Goal: Communication & Community: Ask a question

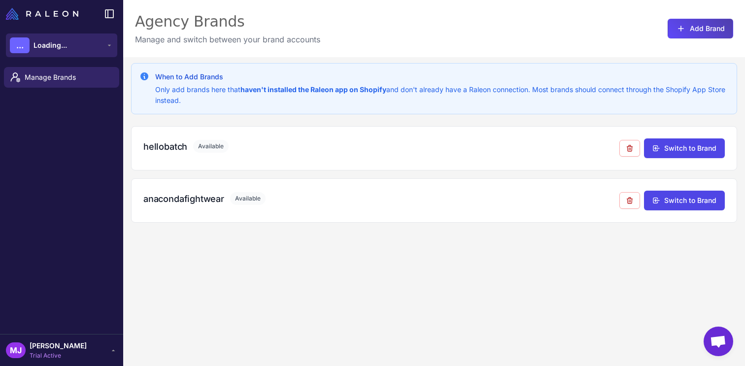
click at [111, 47] on icon at bounding box center [109, 45] width 8 height 8
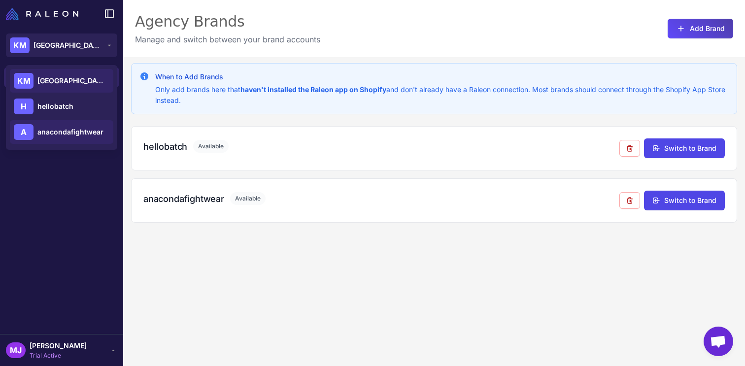
click at [86, 132] on span "anacondafightwear" at bounding box center [70, 132] width 66 height 11
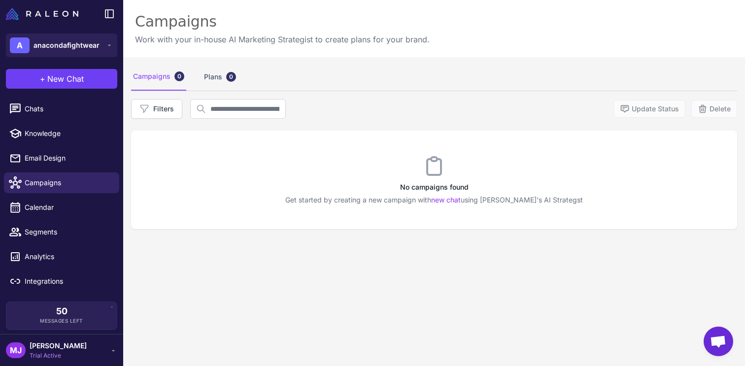
click at [71, 347] on div "[PERSON_NAME] [PERSON_NAME] Trial Active" at bounding box center [61, 350] width 111 height 20
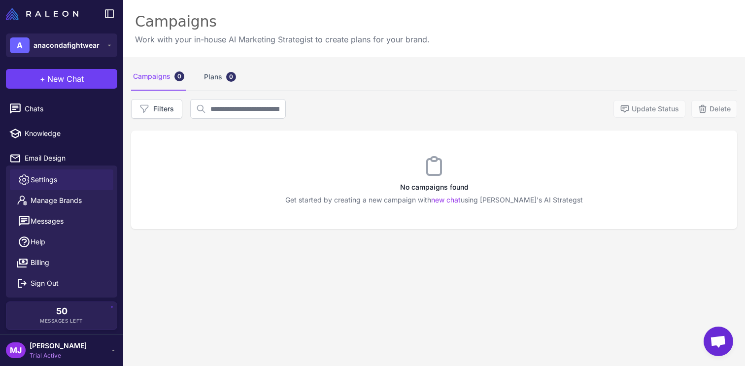
click at [88, 188] on link "Settings" at bounding box center [61, 179] width 103 height 21
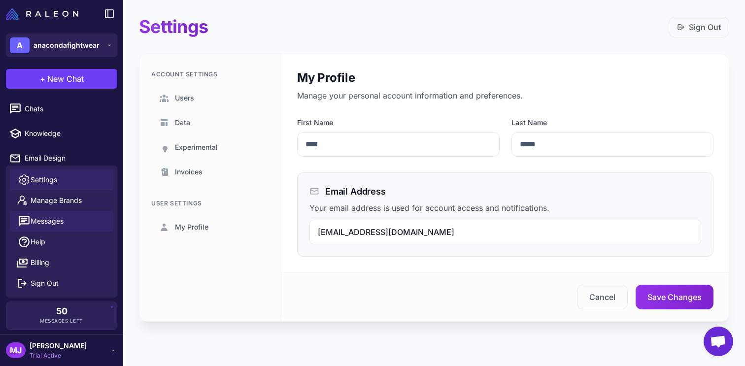
click at [66, 217] on button "Messages" at bounding box center [61, 221] width 103 height 21
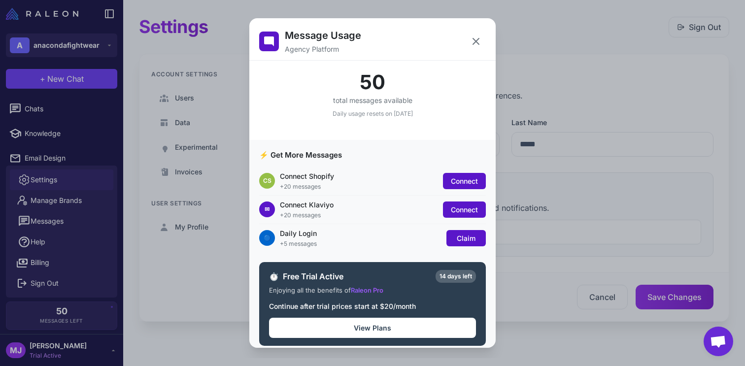
click at [176, 202] on div "Message Usage Agency Platform 50 total messages available Daily usage resets on…" at bounding box center [372, 183] width 745 height 350
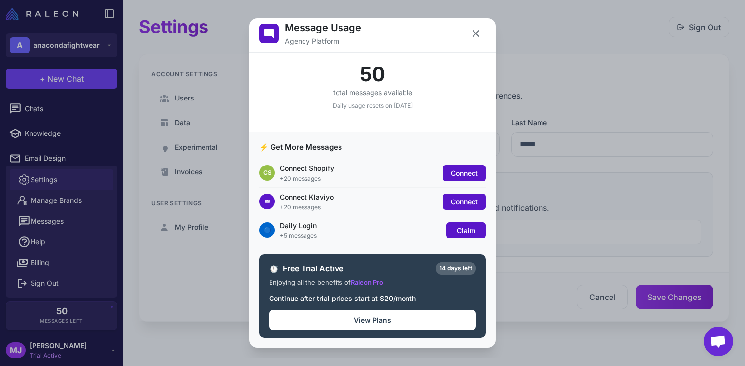
click at [123, 258] on div "Message Usage Agency Platform 50 total messages available Daily usage resets on…" at bounding box center [372, 183] width 745 height 350
click at [143, 282] on div "Message Usage Agency Platform 50 total messages available Daily usage resets on…" at bounding box center [372, 183] width 745 height 350
click at [454, 174] on span "Connect" at bounding box center [464, 173] width 27 height 8
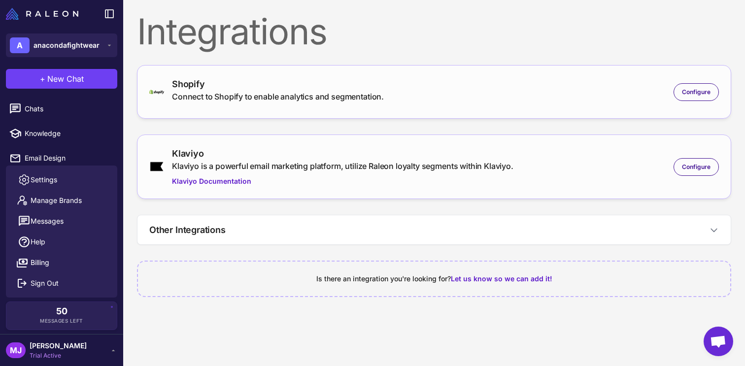
click at [454, 174] on div "Klaviyo Klaviyo is a powerful email marketing platform, utilize Raleon loyalty …" at bounding box center [342, 167] width 341 height 40
click at [702, 164] on span "Configure" at bounding box center [696, 167] width 29 height 9
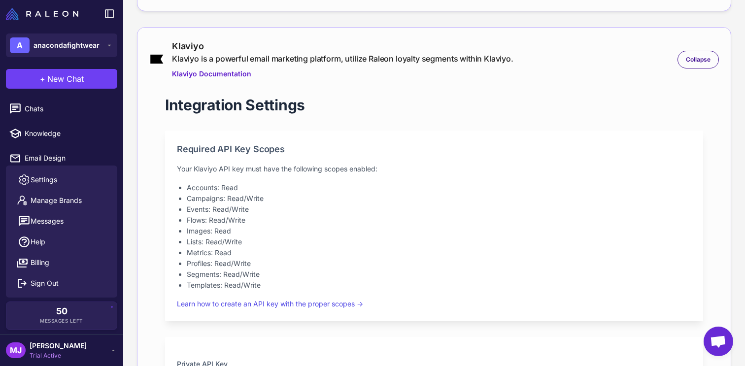
scroll to position [365, 0]
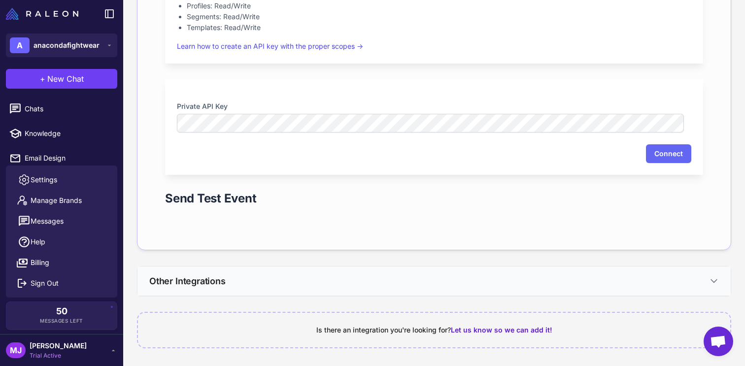
click at [289, 285] on button "Other Integrations" at bounding box center [433, 280] width 593 height 29
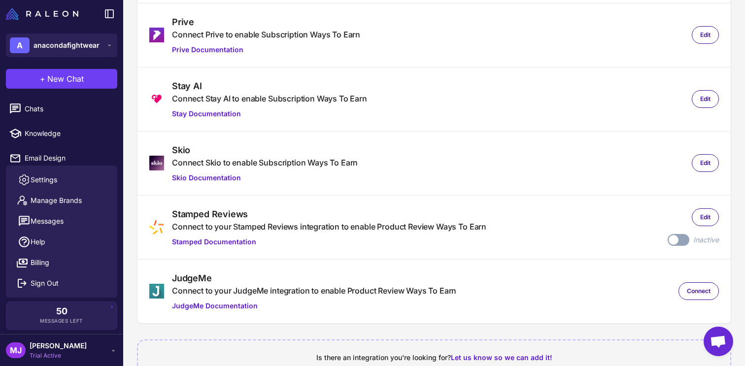
scroll to position [813, 0]
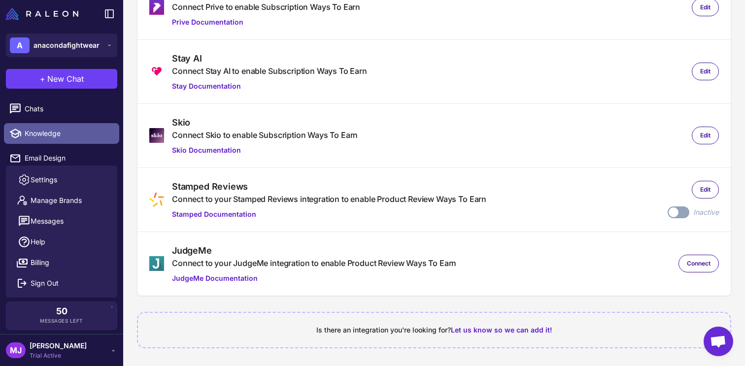
click at [91, 123] on link "Knowledge" at bounding box center [61, 133] width 115 height 21
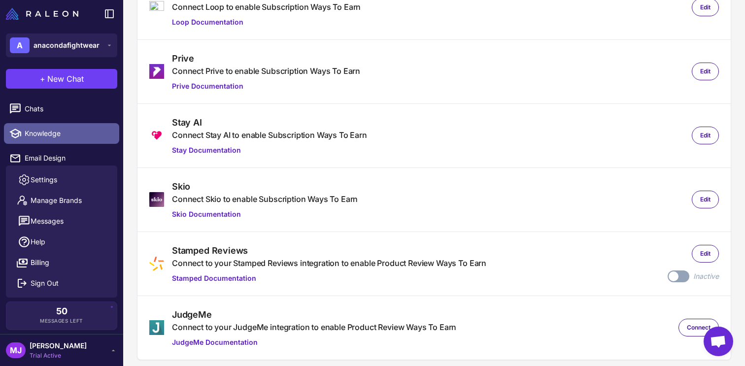
select select
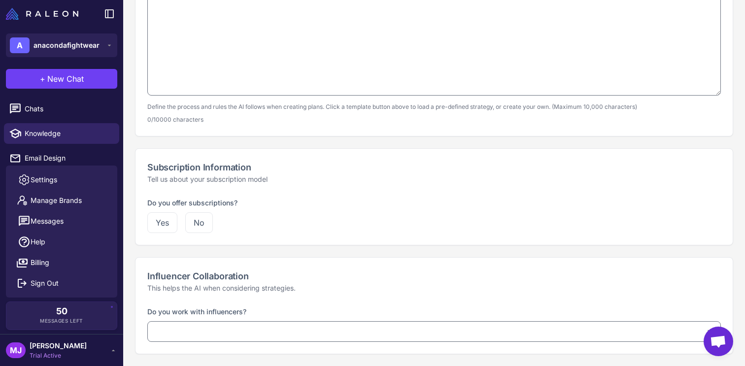
type input "**********"
type textarea "**********"
click at [81, 147] on li "Email Design" at bounding box center [61, 158] width 123 height 25
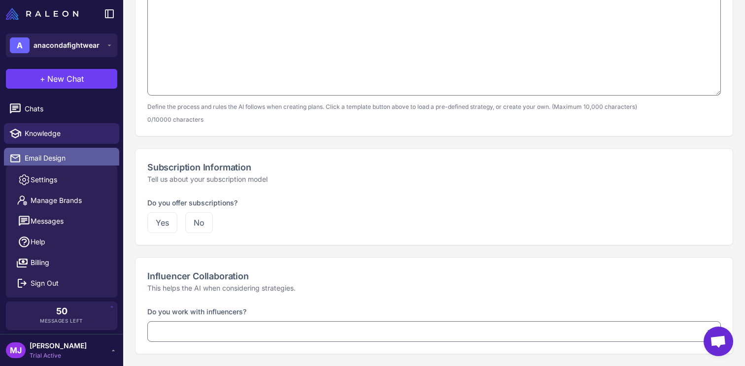
type textarea "**********"
click at [80, 152] on link "Email Design" at bounding box center [61, 158] width 115 height 21
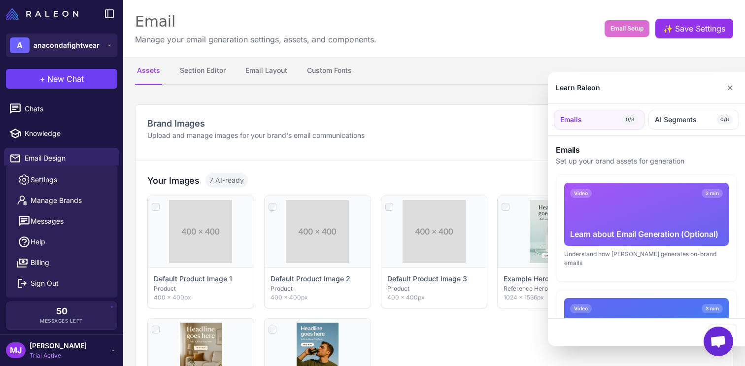
click at [435, 62] on div at bounding box center [372, 183] width 745 height 366
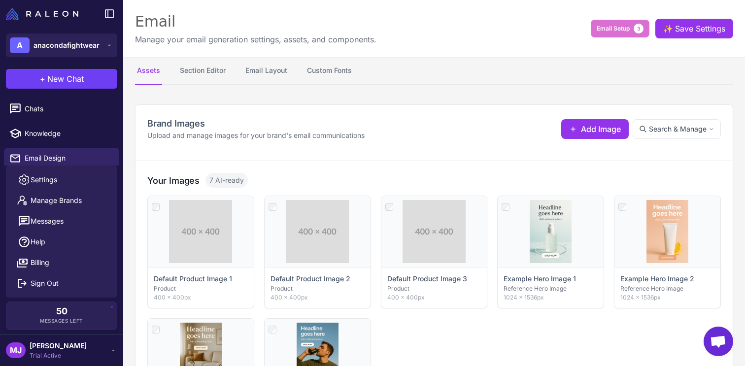
click at [70, 345] on div "MJ Mark Joyce Trial Active" at bounding box center [61, 350] width 111 height 20
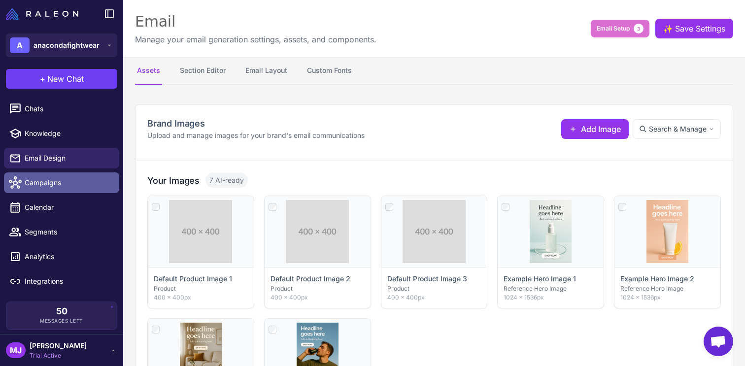
click at [86, 192] on link "Campaigns" at bounding box center [61, 182] width 115 height 21
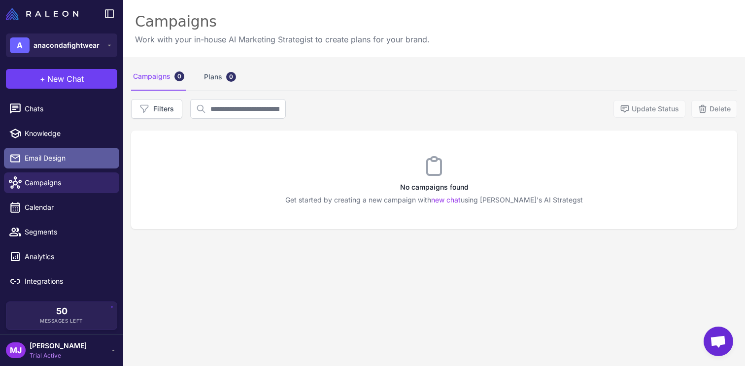
click at [92, 162] on span "Email Design" at bounding box center [68, 158] width 87 height 11
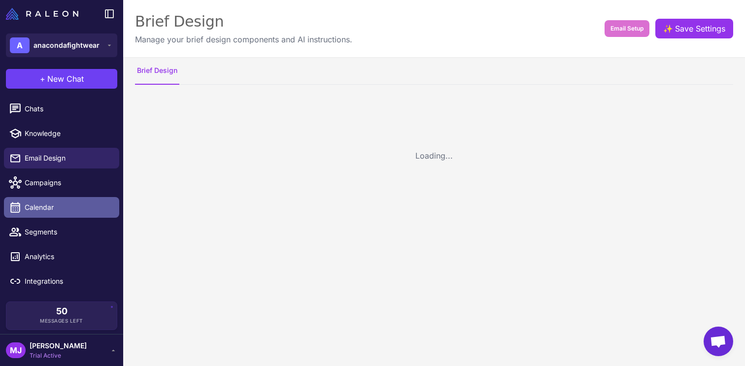
click at [80, 205] on span "Calendar" at bounding box center [68, 207] width 87 height 11
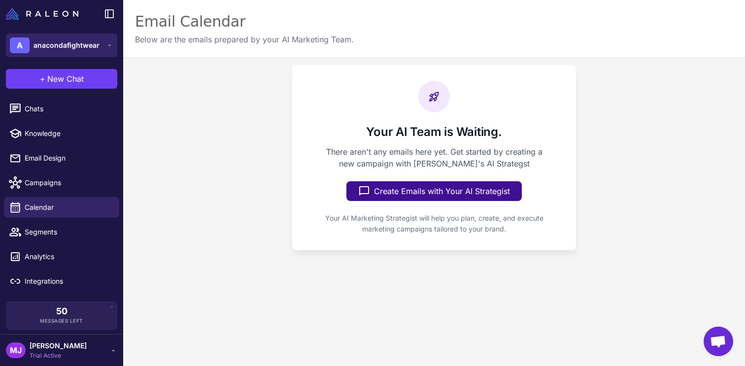
click at [88, 52] on div "A anacondafightwear" at bounding box center [55, 45] width 90 height 16
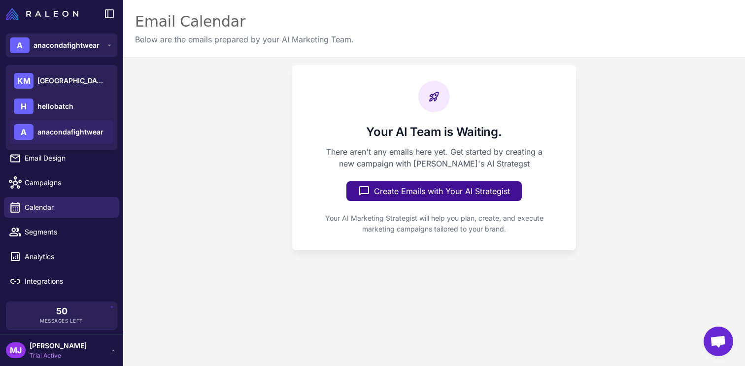
click at [84, 129] on span "anacondafightwear" at bounding box center [70, 132] width 66 height 11
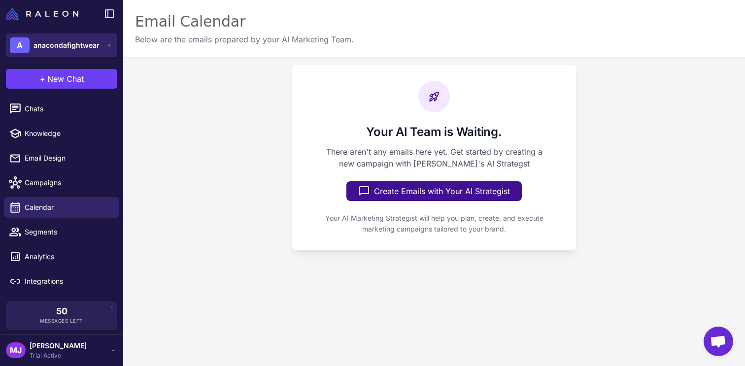
click at [110, 39] on button "A anacondafightwear" at bounding box center [61, 45] width 111 height 24
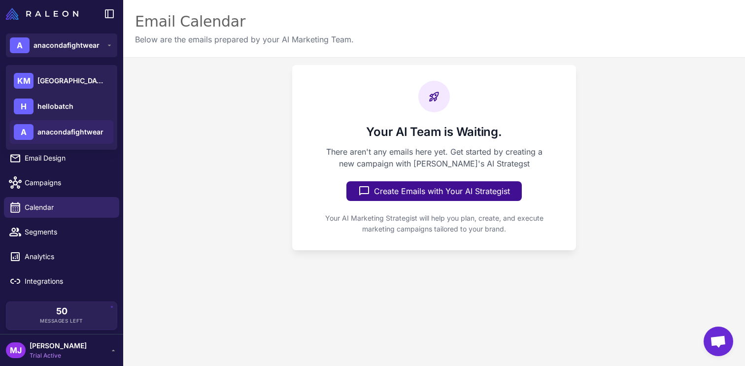
click at [70, 346] on div "MJ Mark Joyce Trial Active" at bounding box center [61, 350] width 111 height 20
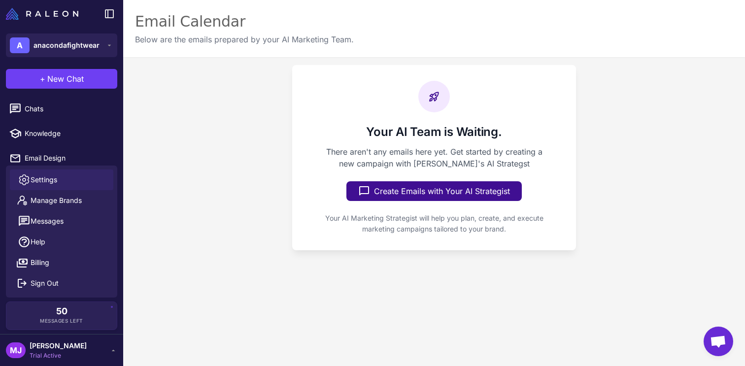
click at [108, 183] on link "Settings" at bounding box center [61, 179] width 103 height 21
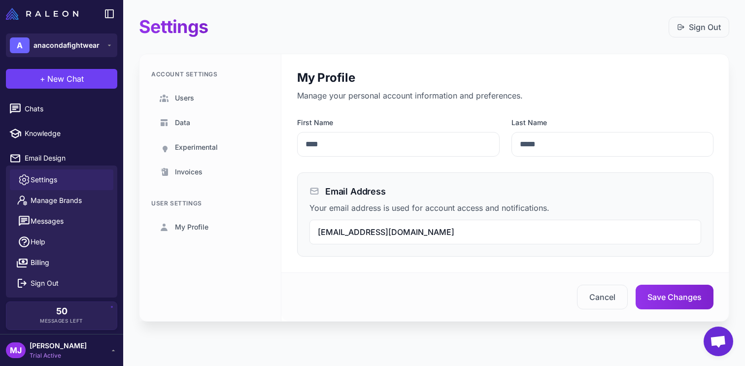
click at [132, 107] on div "Settings Sign Out Account Settings Users Data Experimental Invoices User Settin…" at bounding box center [434, 176] width 622 height 353
click at [57, 345] on span "[PERSON_NAME]" at bounding box center [58, 345] width 57 height 11
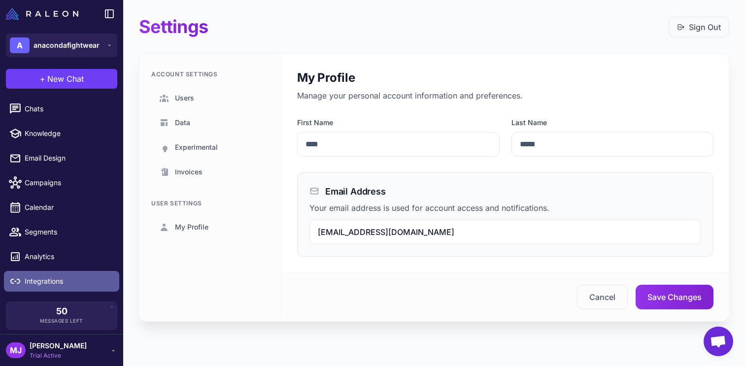
click at [73, 288] on link "Integrations" at bounding box center [61, 281] width 115 height 21
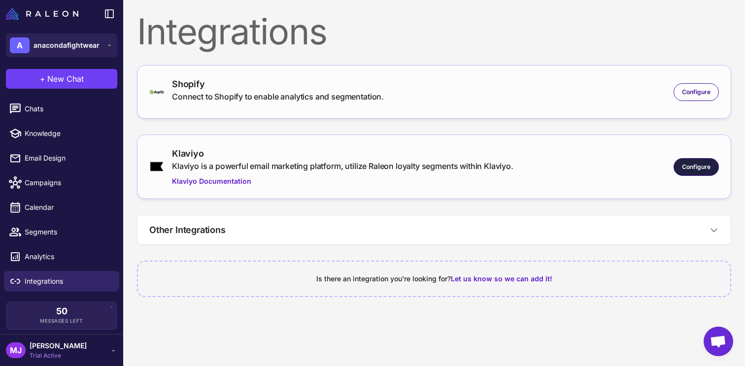
click at [692, 167] on span "Configure" at bounding box center [696, 167] width 29 height 9
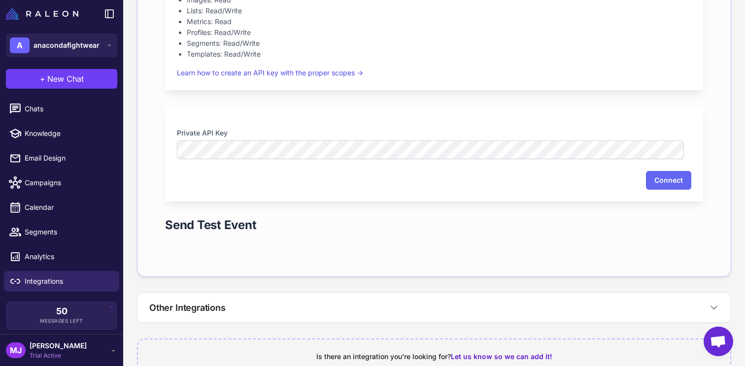
scroll to position [365, 0]
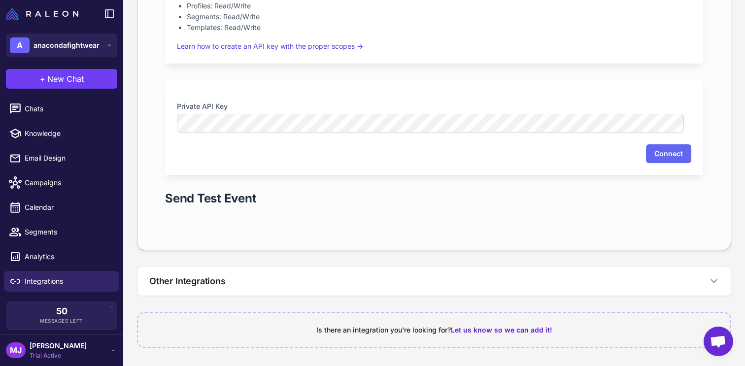
click at [599, 110] on label "Private API Key" at bounding box center [434, 106] width 514 height 11
click at [656, 149] on button "Connect" at bounding box center [668, 153] width 45 height 19
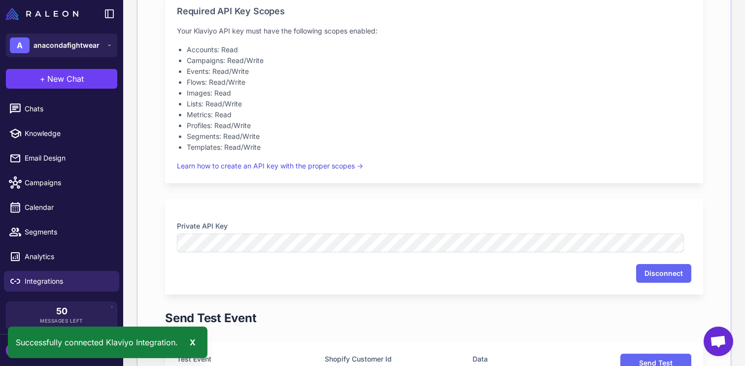
scroll to position [459, 0]
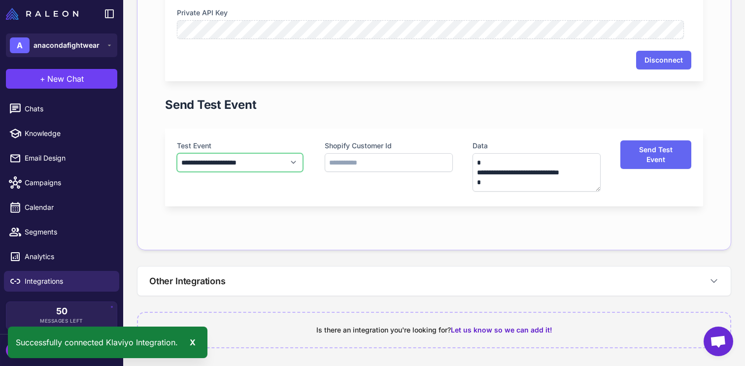
click at [284, 165] on select "**********" at bounding box center [240, 162] width 126 height 19
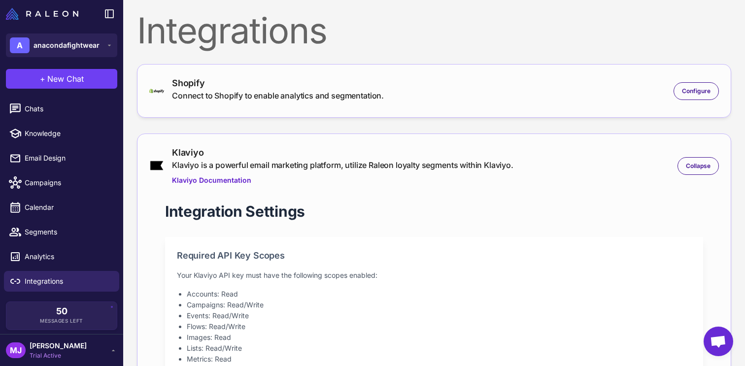
scroll to position [0, 0]
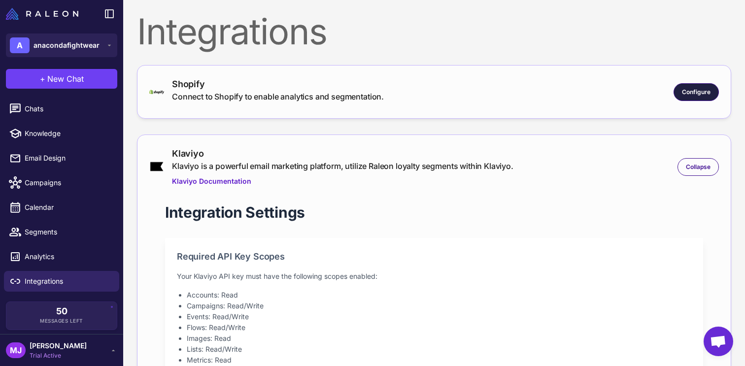
click at [704, 86] on div "Configure" at bounding box center [695, 92] width 45 height 18
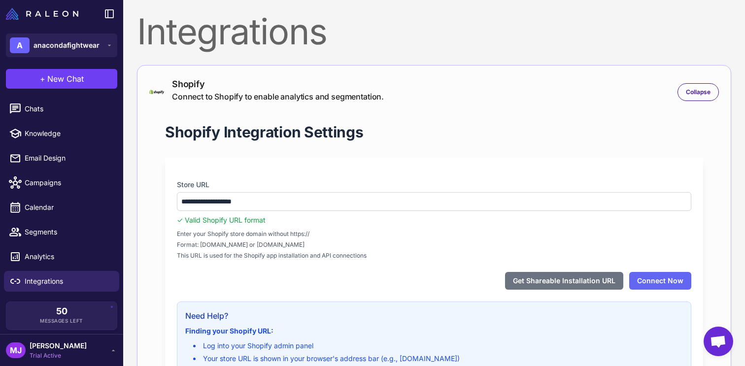
scroll to position [84, 0]
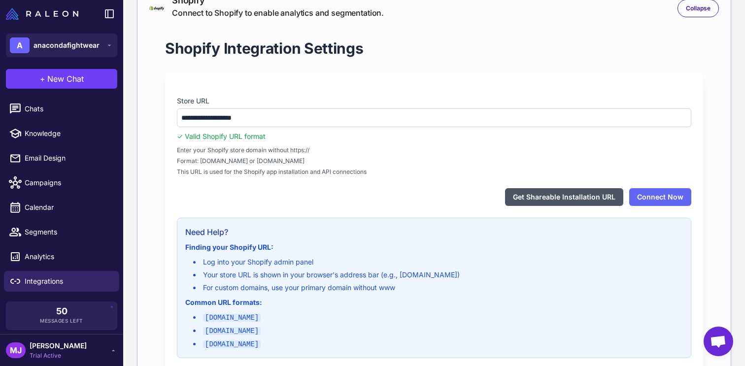
click at [591, 201] on button "Get Shareable Installation URL" at bounding box center [564, 197] width 118 height 18
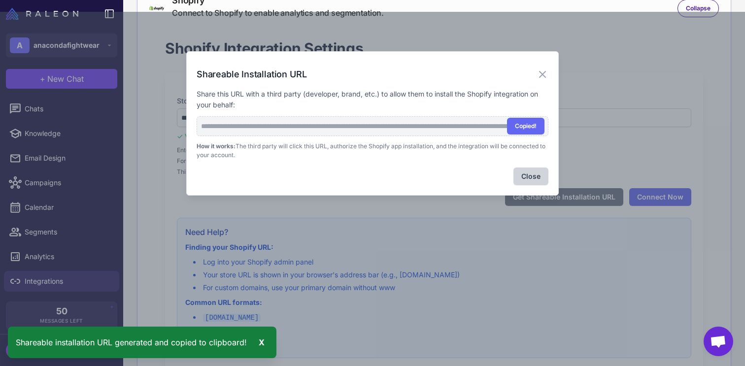
click at [400, 103] on p "Share this URL with a third party (developer, brand, etc.) to allow them to ins…" at bounding box center [373, 100] width 352 height 22
click at [527, 120] on button "Copy" at bounding box center [529, 126] width 31 height 17
click at [540, 70] on icon at bounding box center [542, 74] width 12 height 12
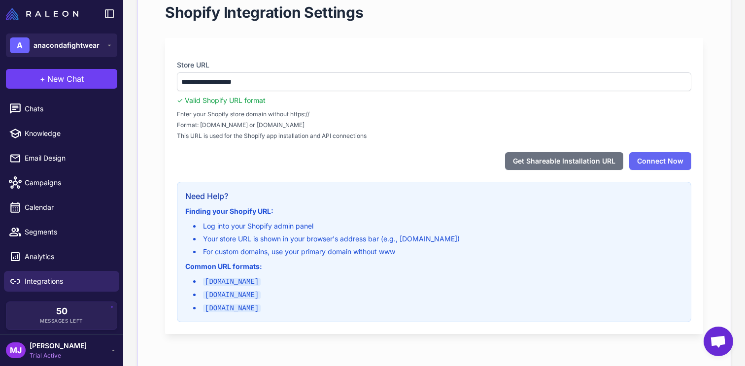
scroll to position [122, 0]
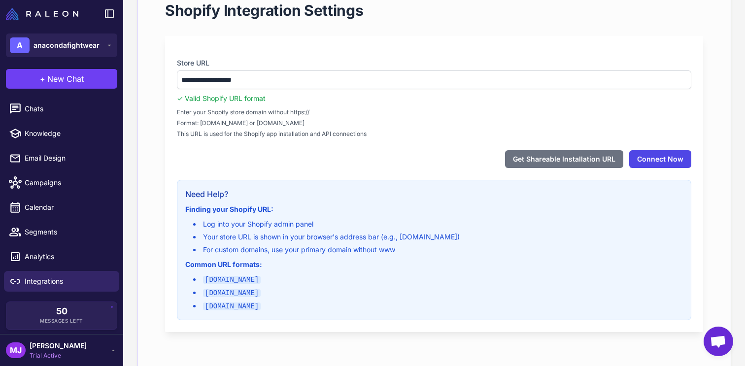
click at [654, 161] on button "Connect Now" at bounding box center [660, 159] width 62 height 18
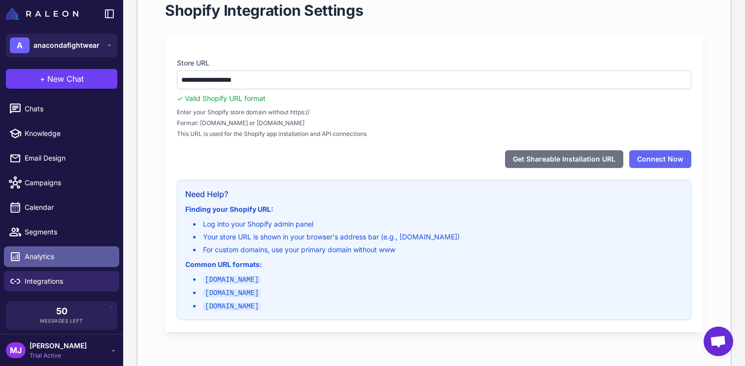
click at [56, 259] on span "Analytics" at bounding box center [68, 256] width 87 height 11
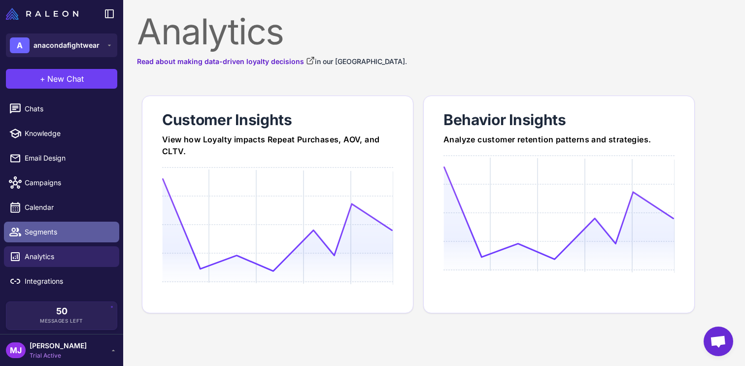
click at [71, 238] on link "Segments" at bounding box center [61, 232] width 115 height 21
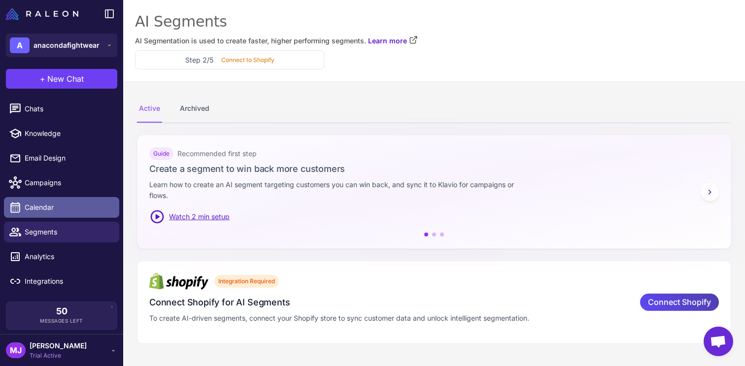
click at [72, 200] on link "Calendar" at bounding box center [61, 207] width 115 height 21
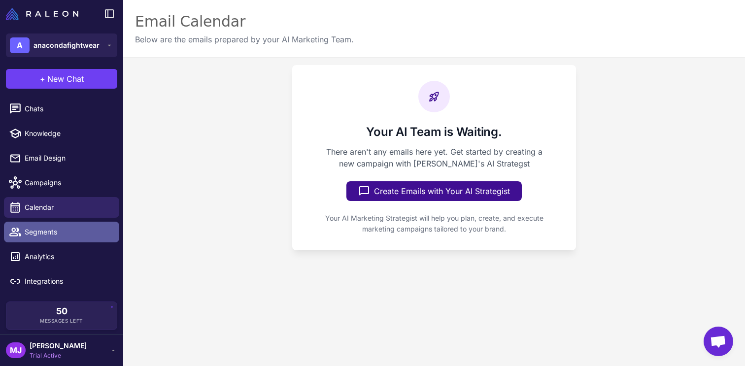
click at [66, 229] on span "Segments" at bounding box center [68, 232] width 87 height 11
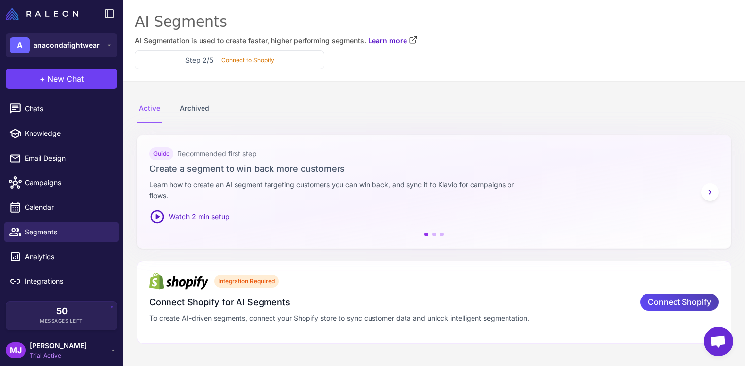
click at [714, 194] on icon at bounding box center [710, 192] width 10 height 10
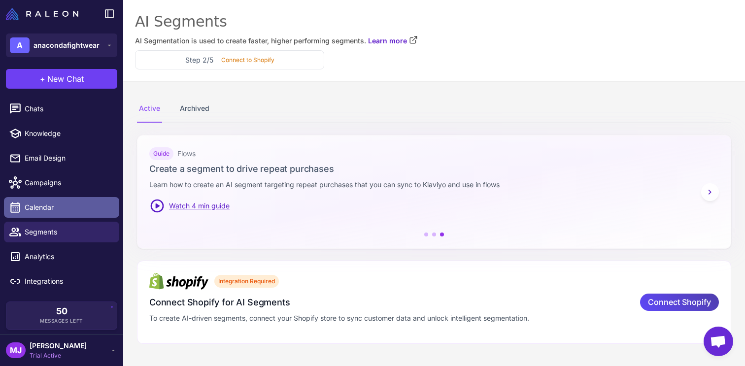
click at [73, 202] on span "Calendar" at bounding box center [68, 207] width 87 height 11
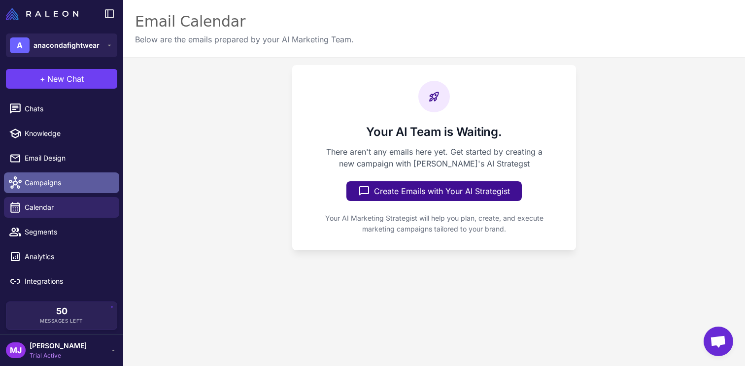
click at [87, 182] on span "Campaigns" at bounding box center [68, 182] width 87 height 11
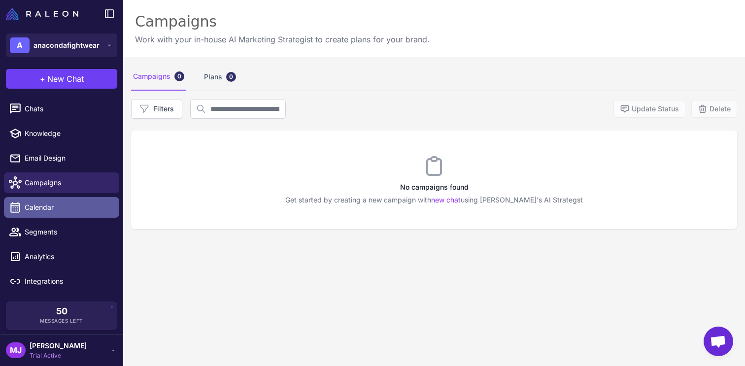
click at [82, 205] on span "Calendar" at bounding box center [68, 207] width 87 height 11
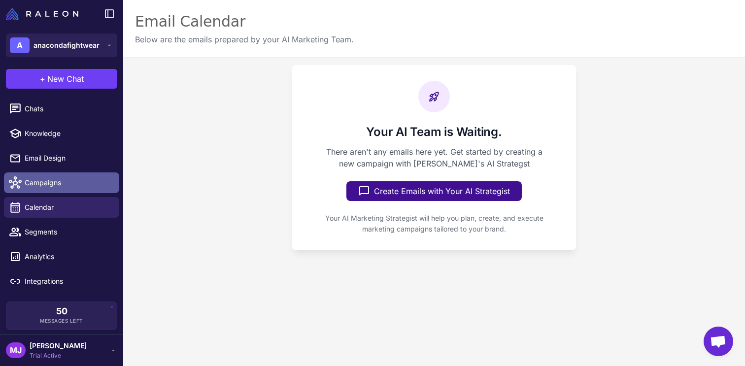
click at [99, 183] on span "Campaigns" at bounding box center [68, 182] width 87 height 11
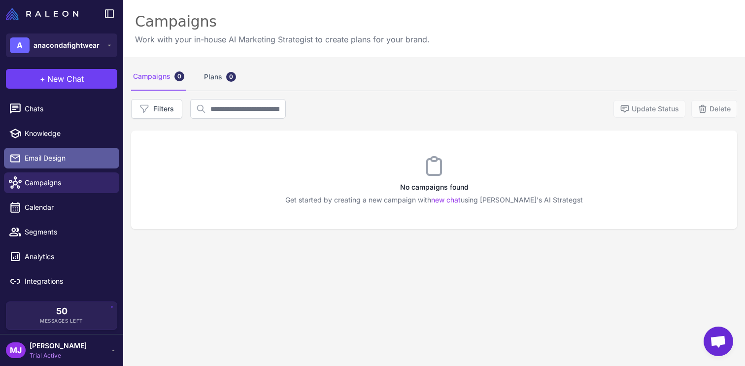
click at [108, 166] on link "Email Design" at bounding box center [61, 158] width 115 height 21
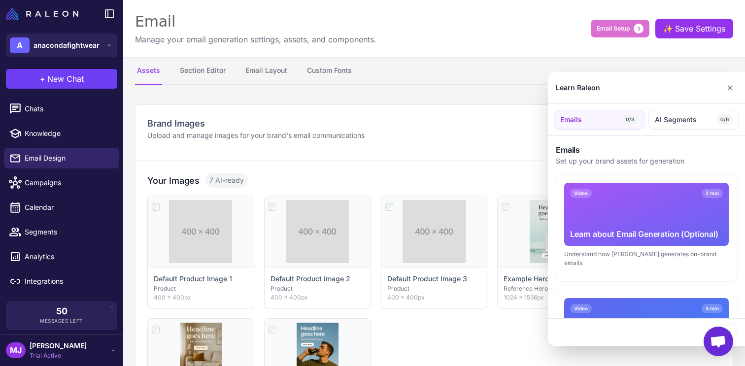
click at [225, 77] on div at bounding box center [372, 183] width 745 height 366
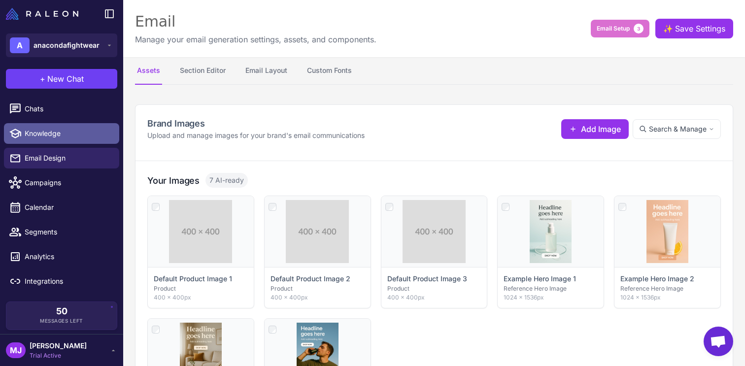
click at [70, 132] on span "Knowledge" at bounding box center [68, 133] width 87 height 11
select select
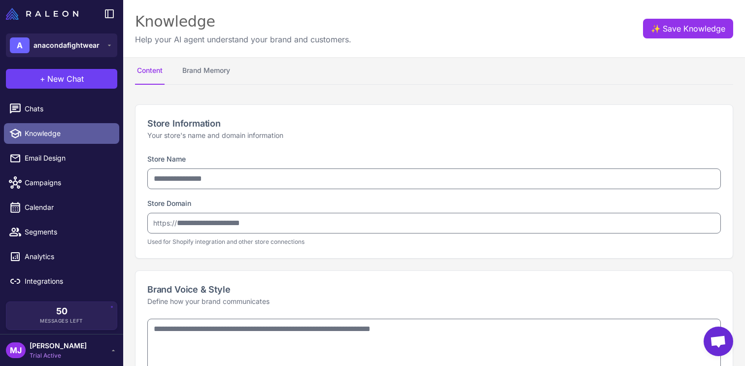
type input "**********"
type textarea "**********"
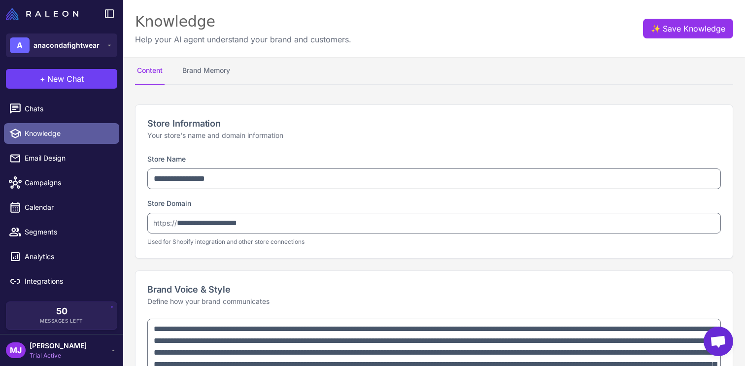
type textarea "**********"
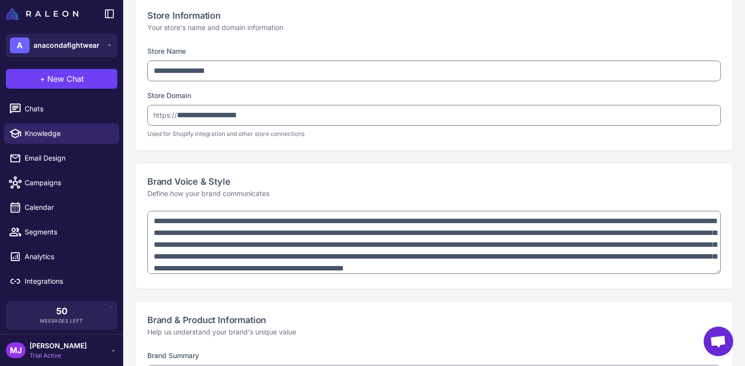
scroll to position [40, 0]
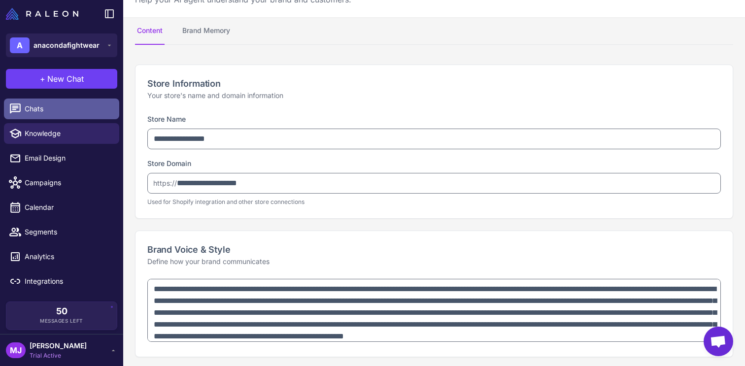
click at [50, 104] on span "Chats" at bounding box center [68, 108] width 87 height 11
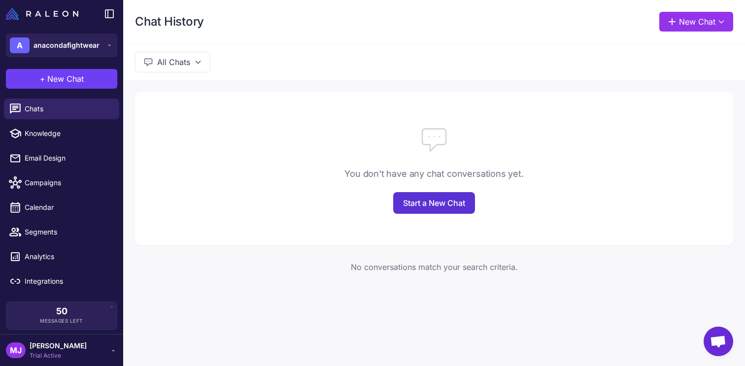
click at [434, 199] on link "Start a New Chat" at bounding box center [434, 203] width 82 height 22
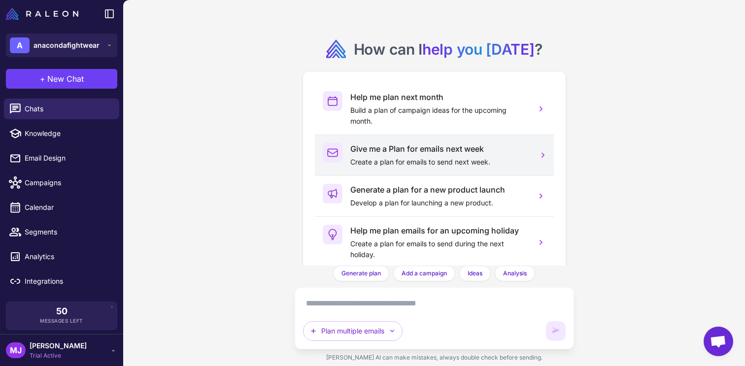
scroll to position [27, 0]
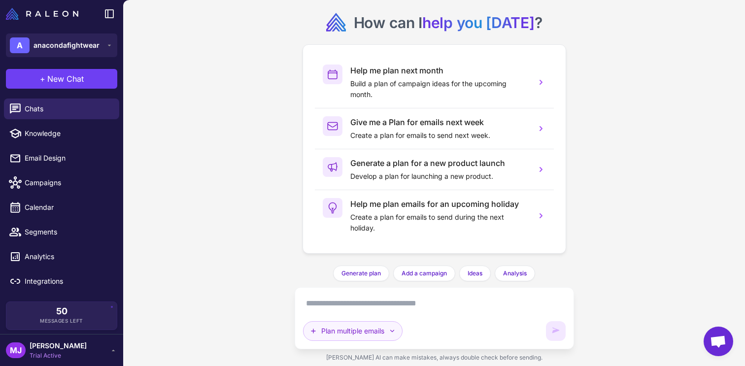
click at [378, 331] on button "Plan multiple emails" at bounding box center [352, 331] width 99 height 20
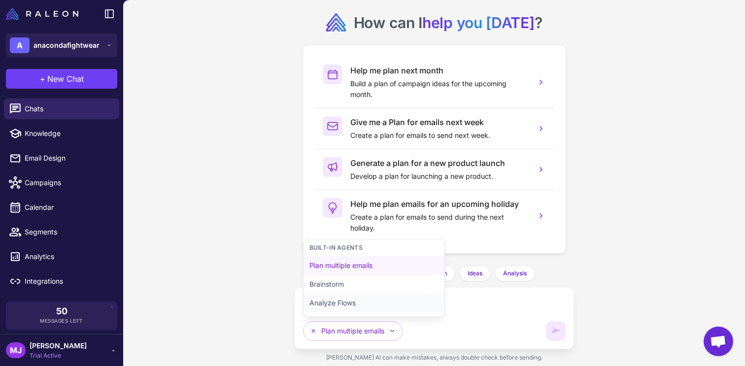
click at [393, 298] on button "Analyze Flows" at bounding box center [373, 303] width 141 height 19
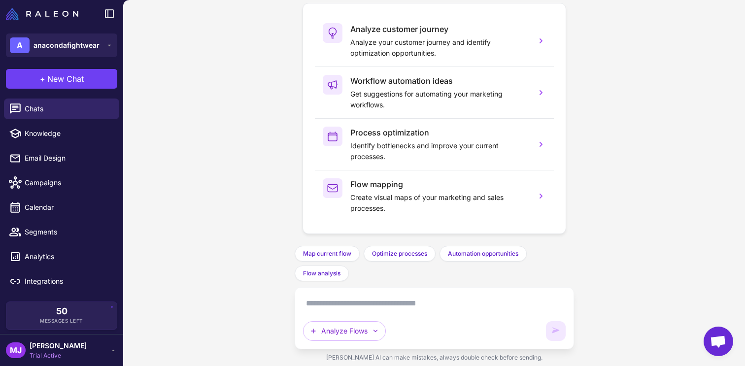
click at [400, 300] on textarea at bounding box center [434, 304] width 263 height 16
click at [328, 276] on span "Flow analysis" at bounding box center [321, 273] width 37 height 9
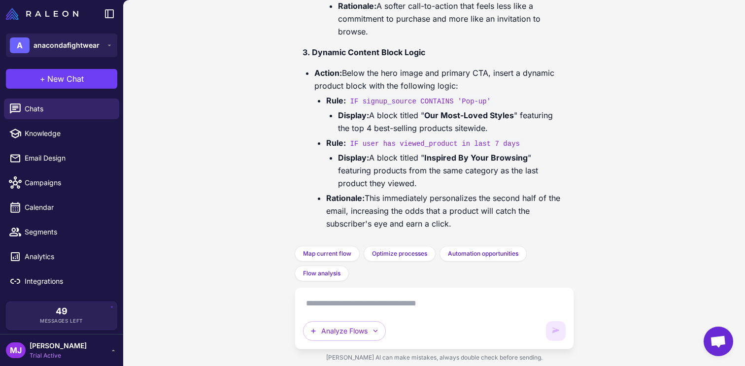
scroll to position [3331, 0]
click at [638, 58] on div "sync Processing store & Klaviyo data... Analyze the performance of my current f…" at bounding box center [434, 183] width 622 height 366
